Goal: Find specific page/section: Find specific page/section

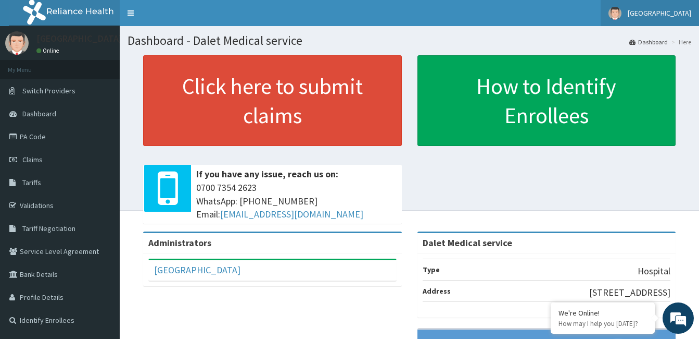
click at [677, 9] on span "[GEOGRAPHIC_DATA]" at bounding box center [660, 12] width 64 height 9
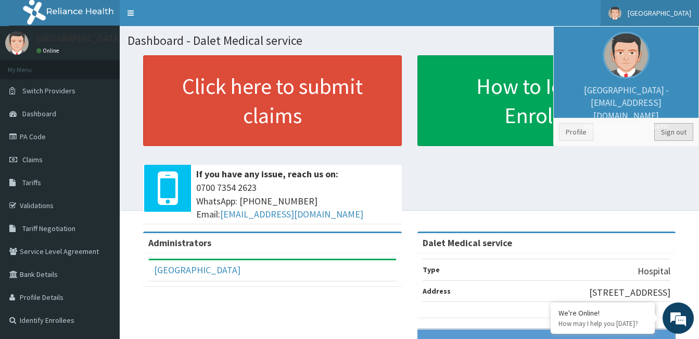
click at [668, 127] on link "Sign out" at bounding box center [674, 132] width 39 height 18
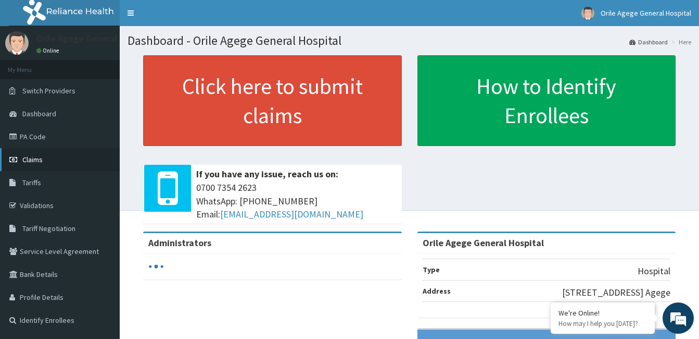
click at [60, 159] on link "Claims" at bounding box center [60, 159] width 120 height 23
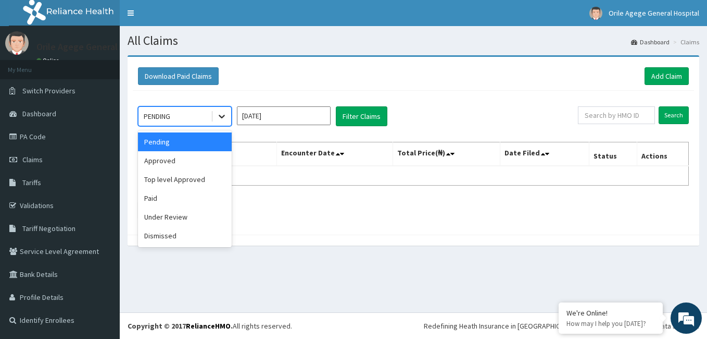
click at [220, 117] on icon at bounding box center [222, 116] width 10 height 10
click at [194, 202] on div "Paid" at bounding box center [185, 198] width 94 height 19
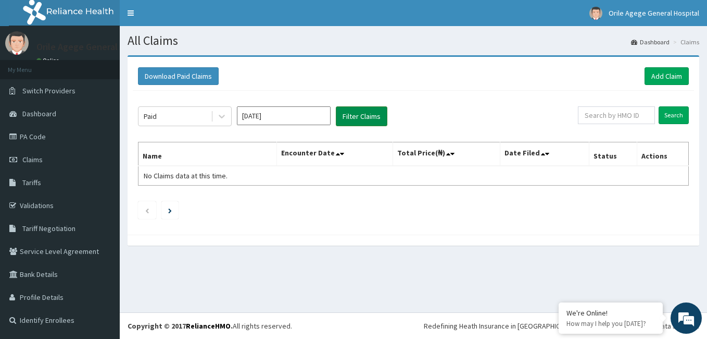
click at [358, 118] on button "Filter Claims" at bounding box center [362, 116] width 52 height 20
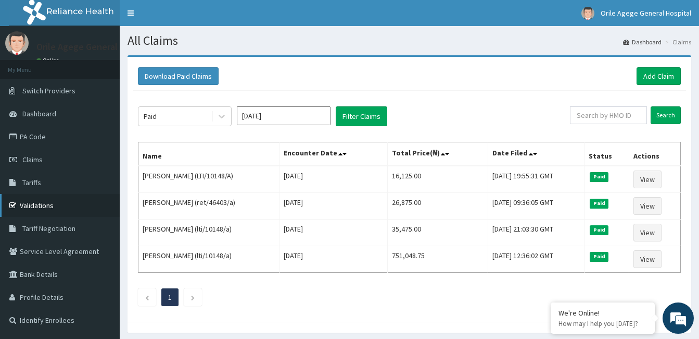
click at [66, 210] on link "Validations" at bounding box center [60, 205] width 120 height 23
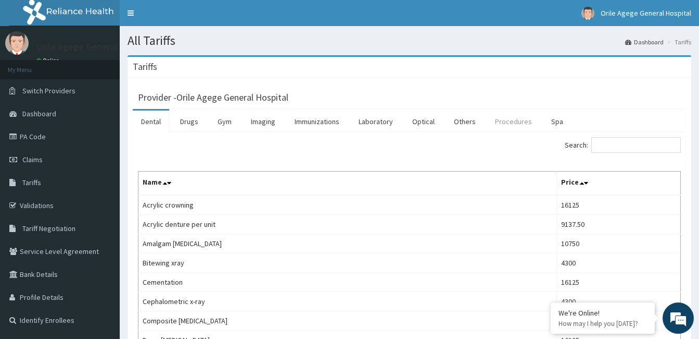
click at [523, 123] on link "Procedures" at bounding box center [514, 121] width 54 height 22
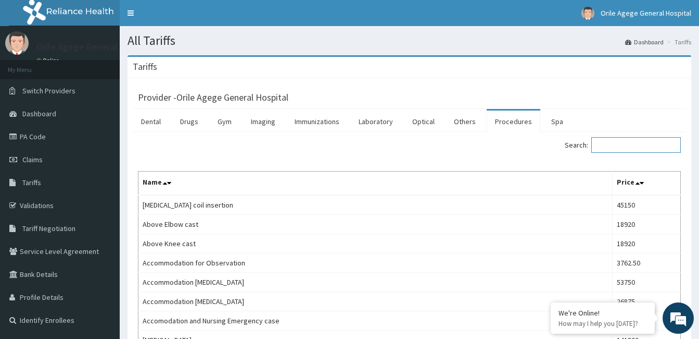
click at [625, 147] on input "Search:" at bounding box center [637, 145] width 90 height 16
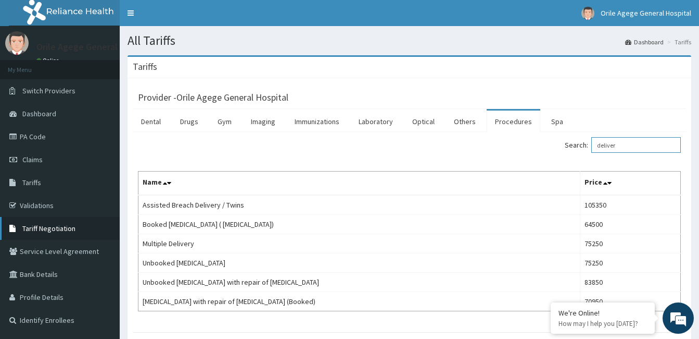
type input "deliver"
click at [53, 227] on span "Tariff Negotiation" at bounding box center [48, 227] width 53 height 9
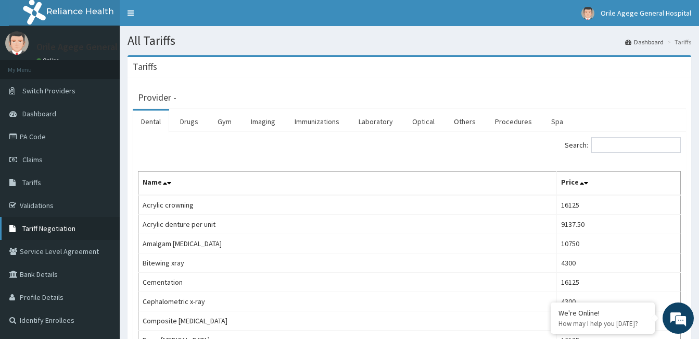
click at [67, 228] on span "Tariff Negotiation" at bounding box center [48, 227] width 53 height 9
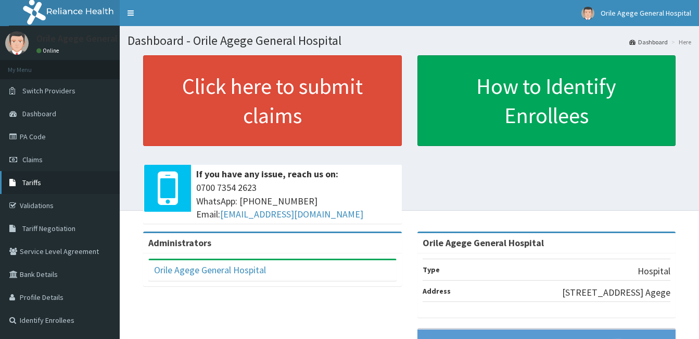
click at [65, 186] on link "Tariffs" at bounding box center [60, 182] width 120 height 23
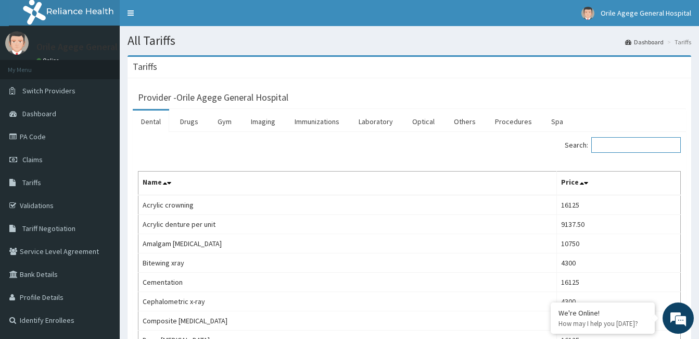
click at [636, 140] on input "Search:" at bounding box center [637, 145] width 90 height 16
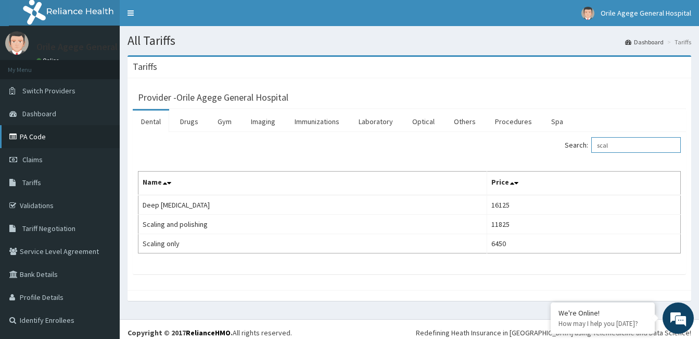
type input "scal"
click at [27, 140] on link "PA Code" at bounding box center [60, 136] width 120 height 23
